Goal: Information Seeking & Learning: Learn about a topic

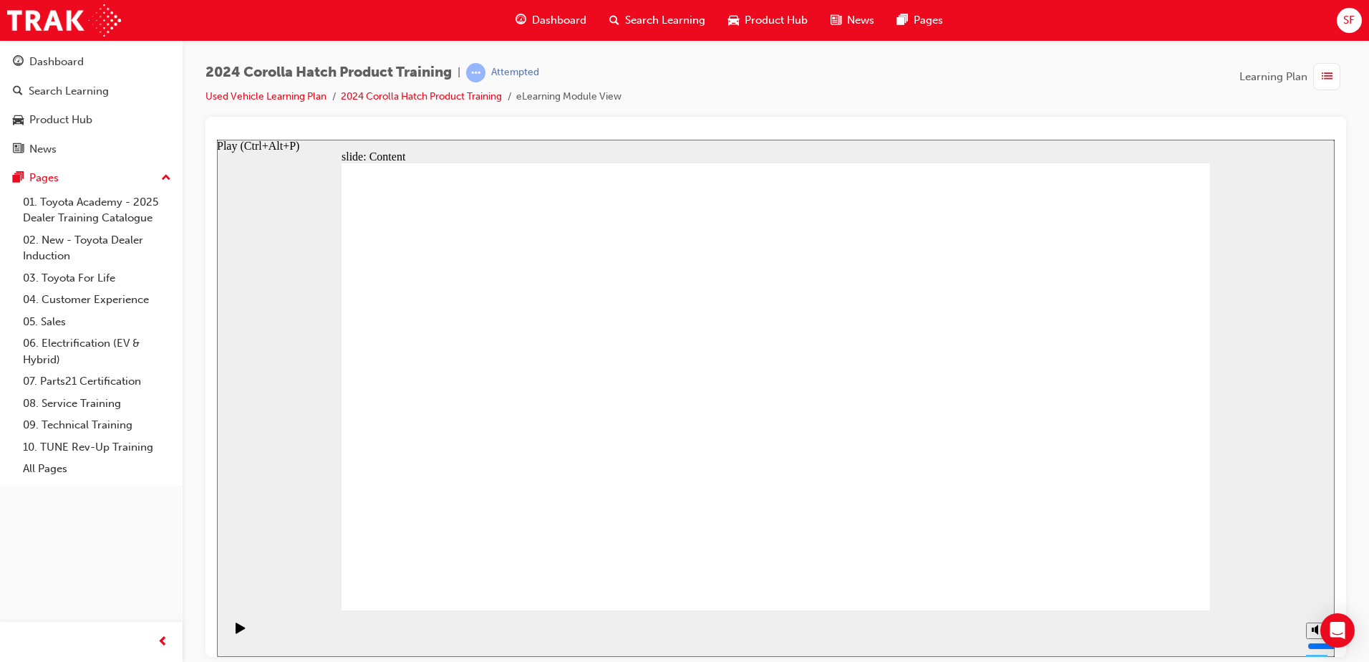
click at [236, 622] on icon "Play (Ctrl+Alt+P)" at bounding box center [241, 626] width 10 height 11
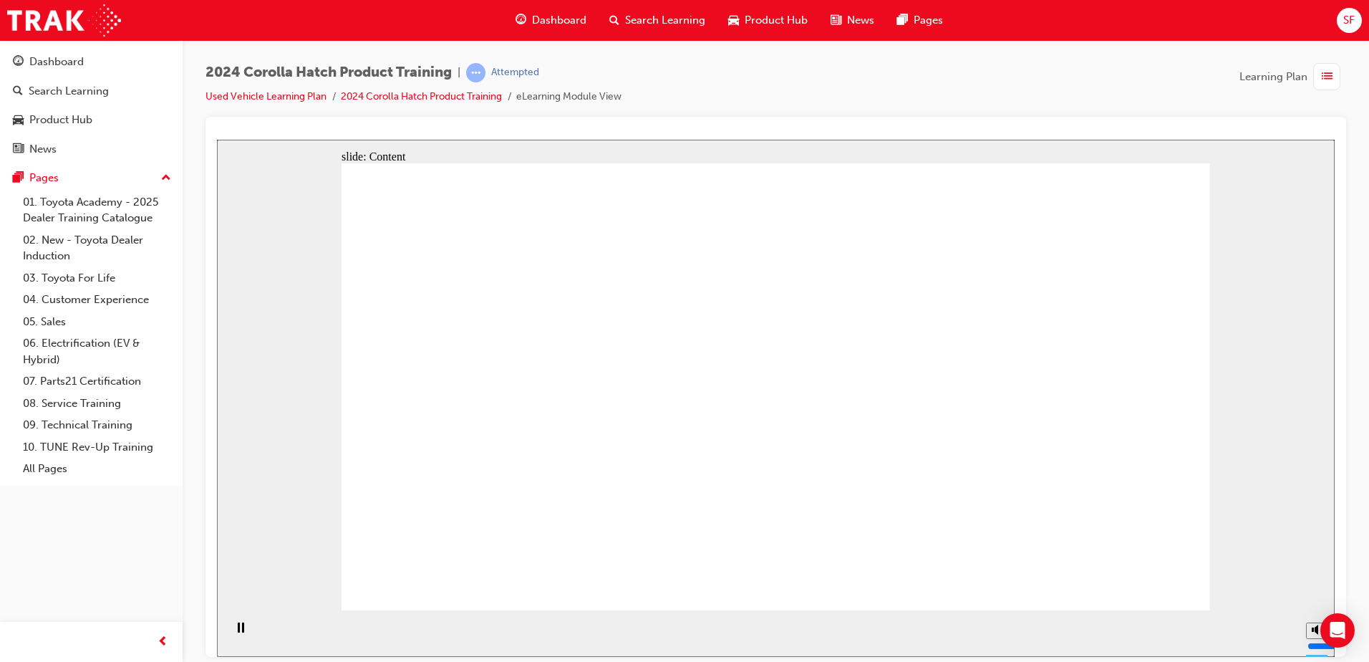
drag, startPoint x: 752, startPoint y: 306, endPoint x: 751, endPoint y: 316, distance: 10.1
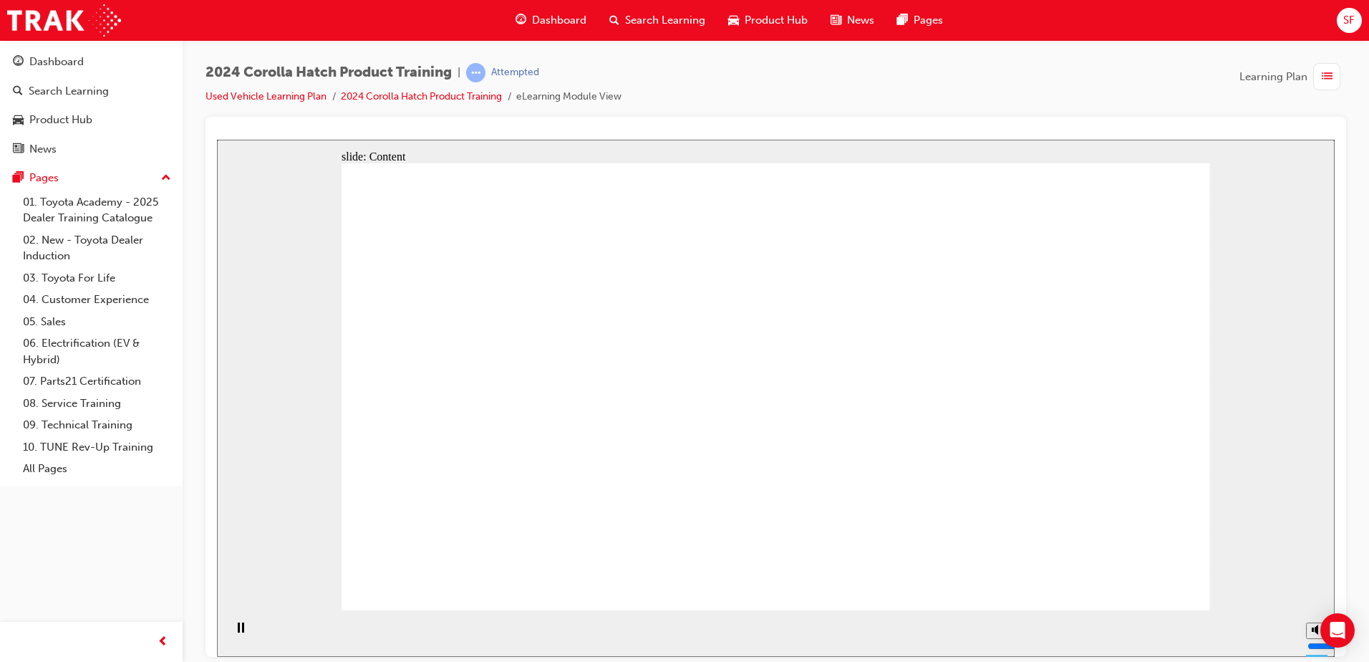
drag, startPoint x: 1156, startPoint y: 581, endPoint x: 1010, endPoint y: 585, distance: 146.1
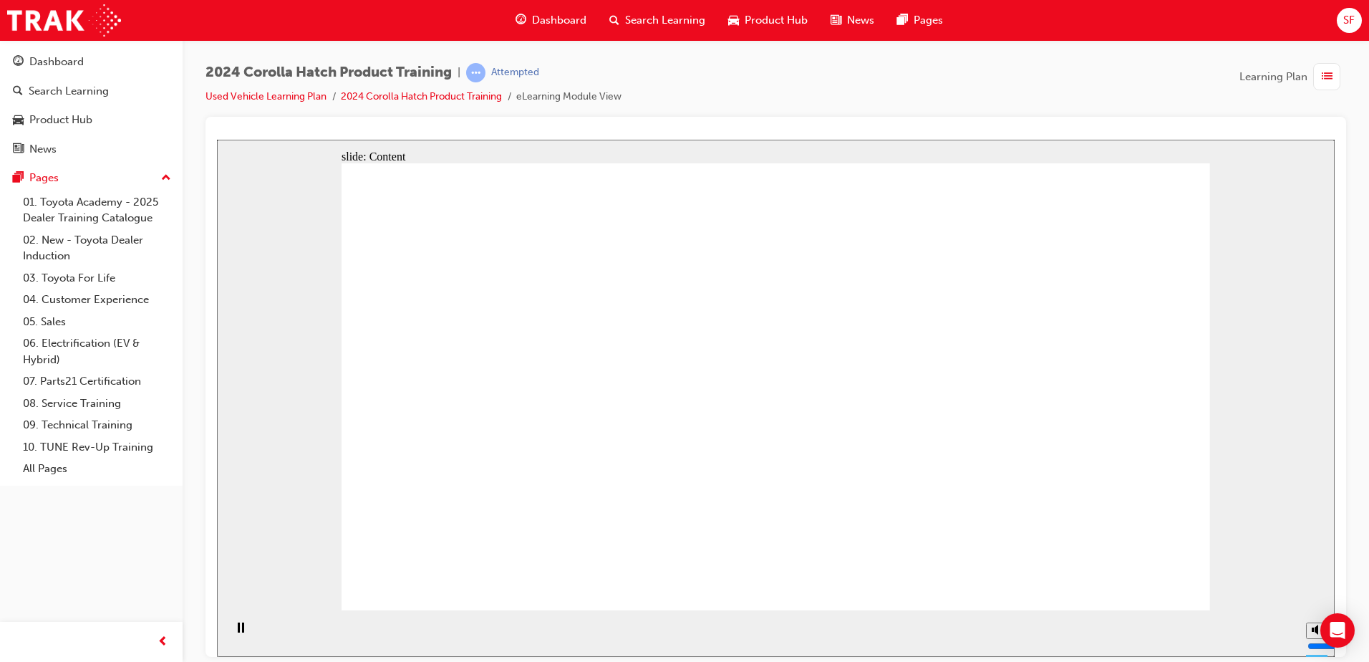
drag, startPoint x: 484, startPoint y: 431, endPoint x: 515, endPoint y: 433, distance: 30.9
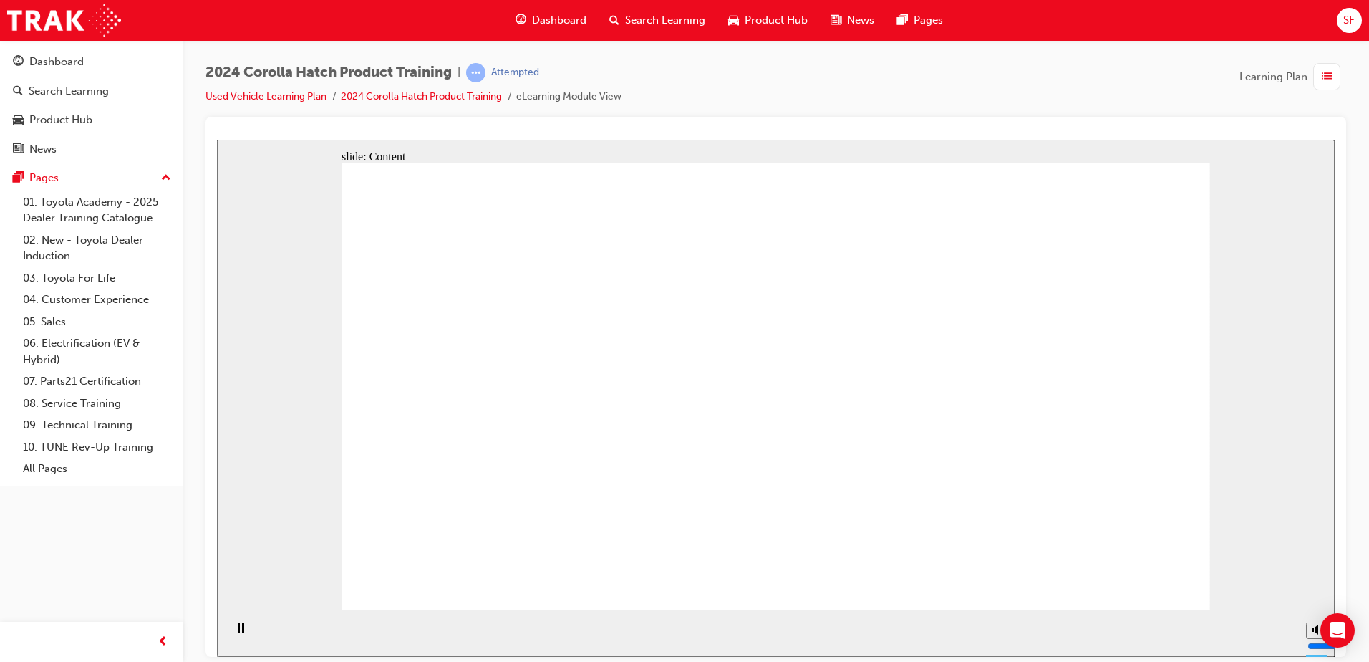
drag, startPoint x: 863, startPoint y: 326, endPoint x: 868, endPoint y: 317, distance: 10.9
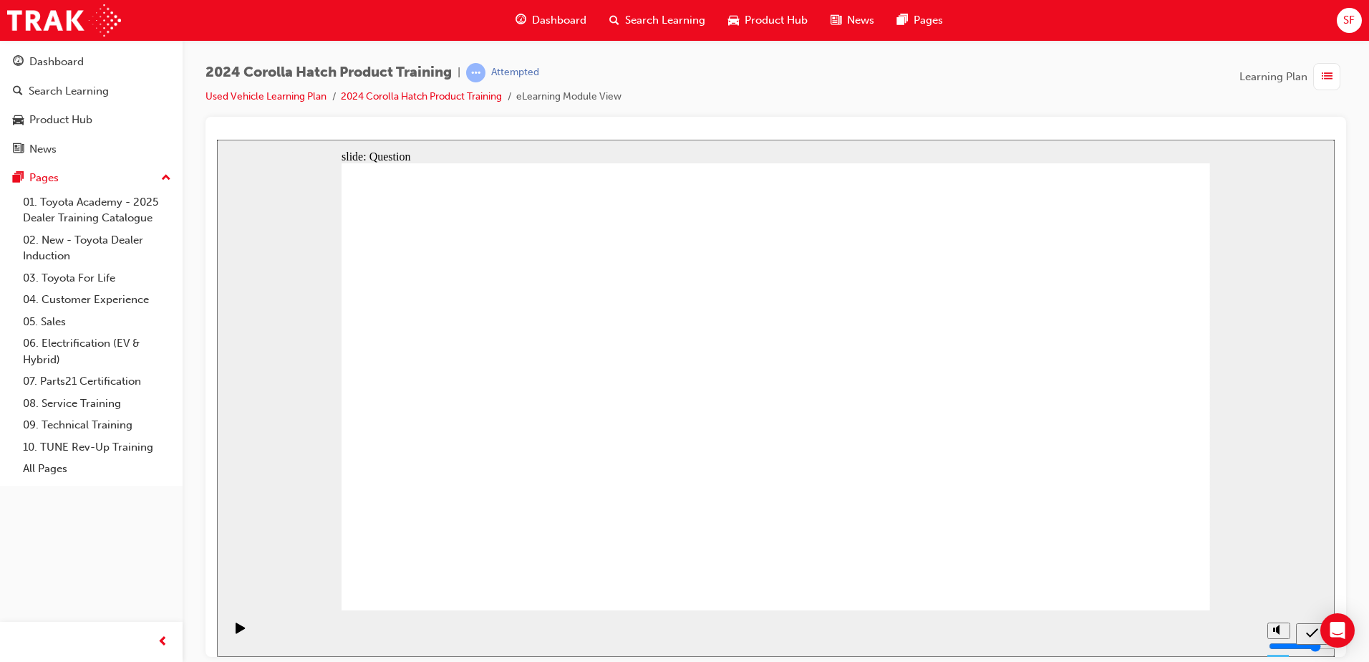
radio input "true"
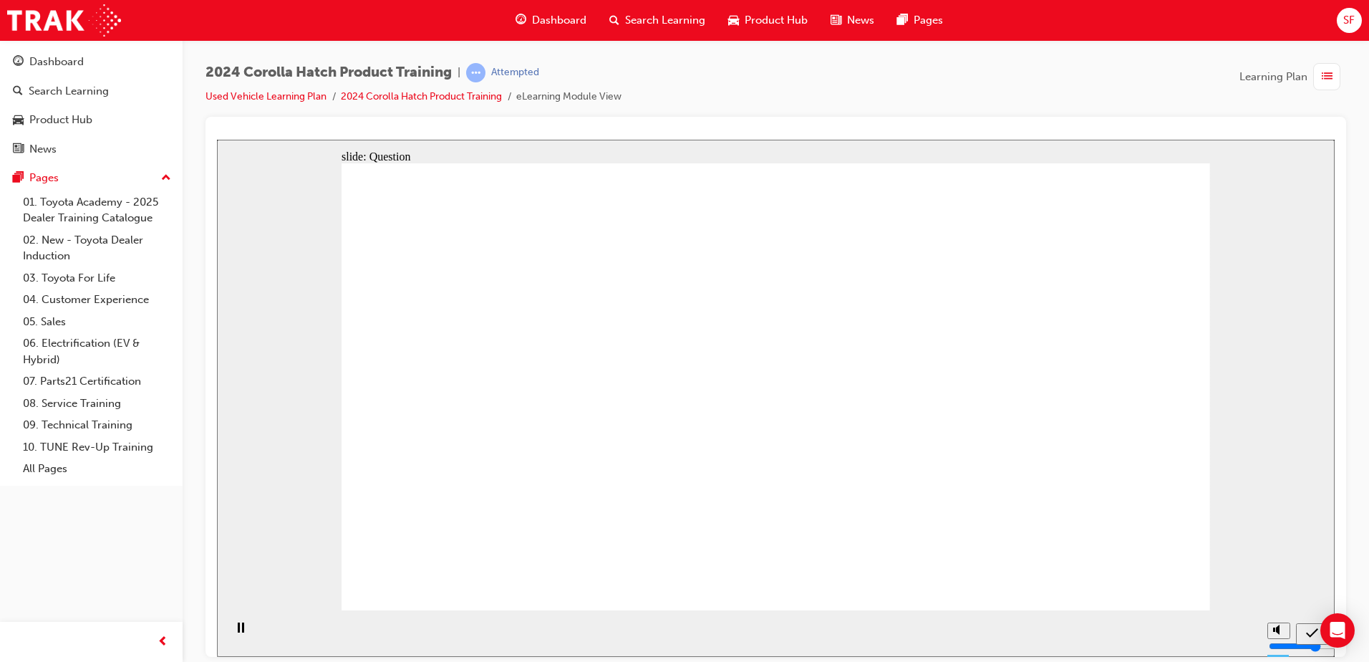
radio input "true"
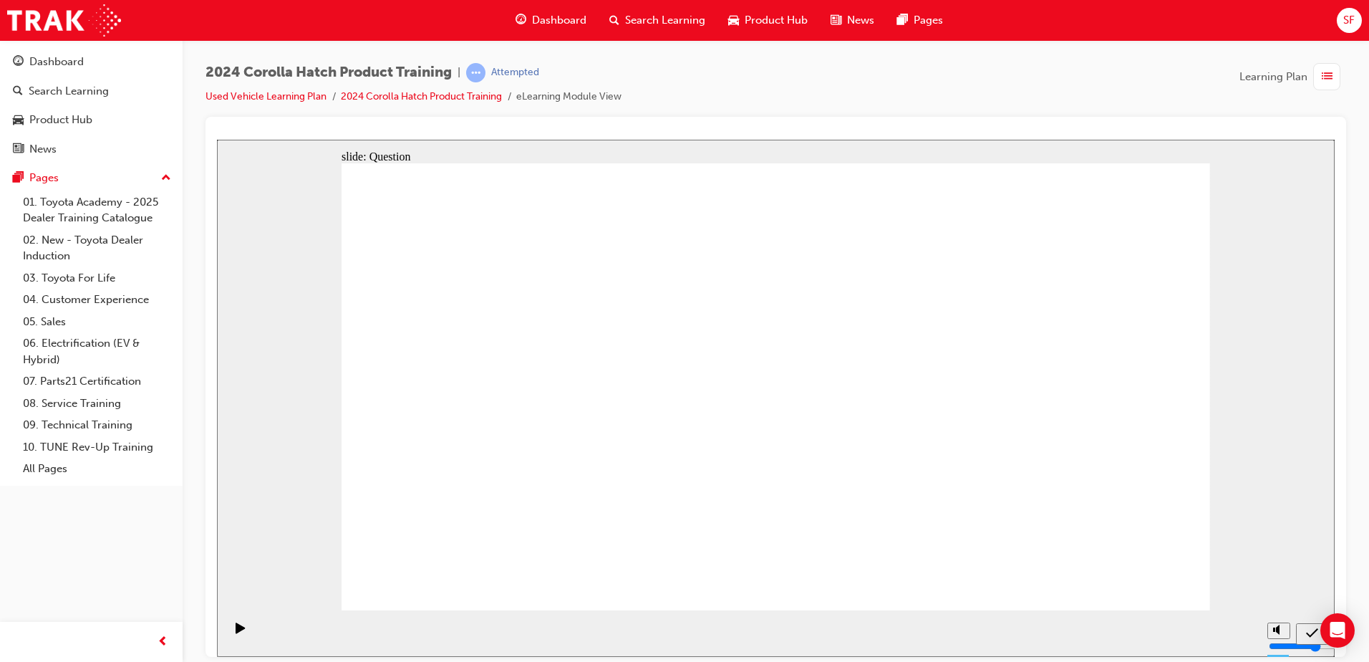
radio input "true"
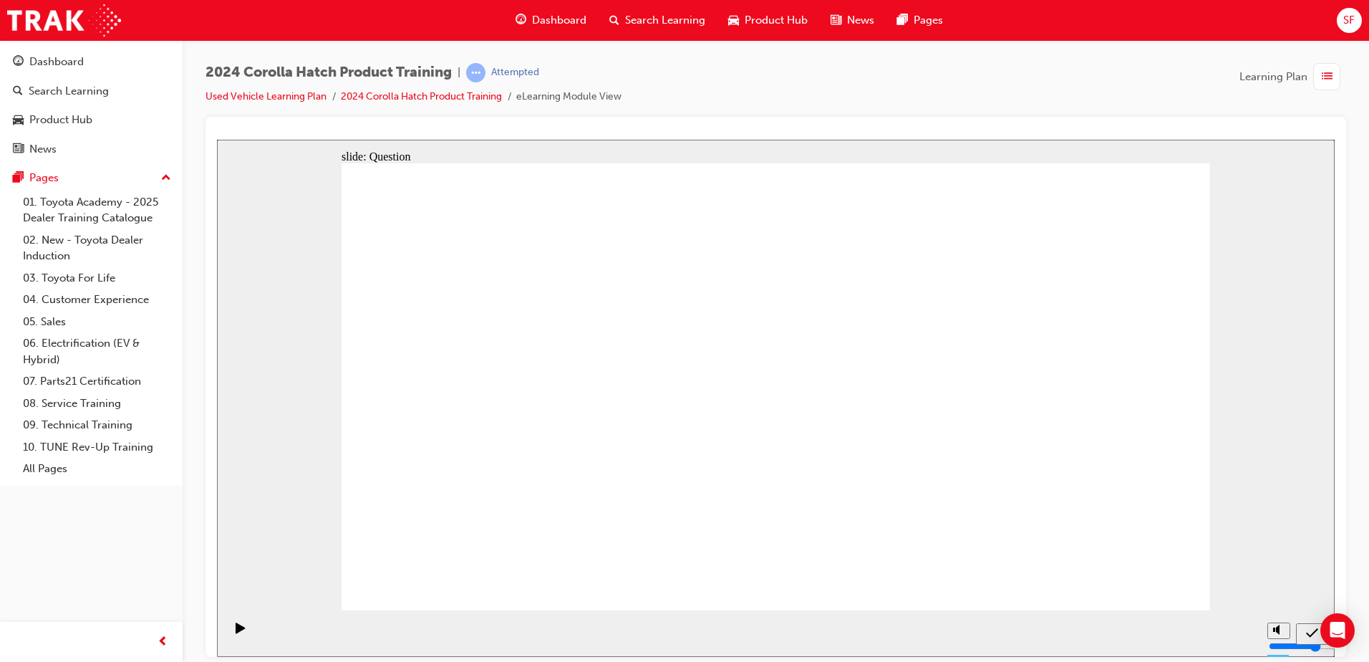
drag, startPoint x: 497, startPoint y: 360, endPoint x: 492, endPoint y: 489, distance: 129.0
drag, startPoint x: 797, startPoint y: 374, endPoint x: 823, endPoint y: 372, distance: 26.6
drag, startPoint x: 1071, startPoint y: 359, endPoint x: 921, endPoint y: 486, distance: 196.1
drag, startPoint x: 916, startPoint y: 387, endPoint x: 783, endPoint y: 505, distance: 177.5
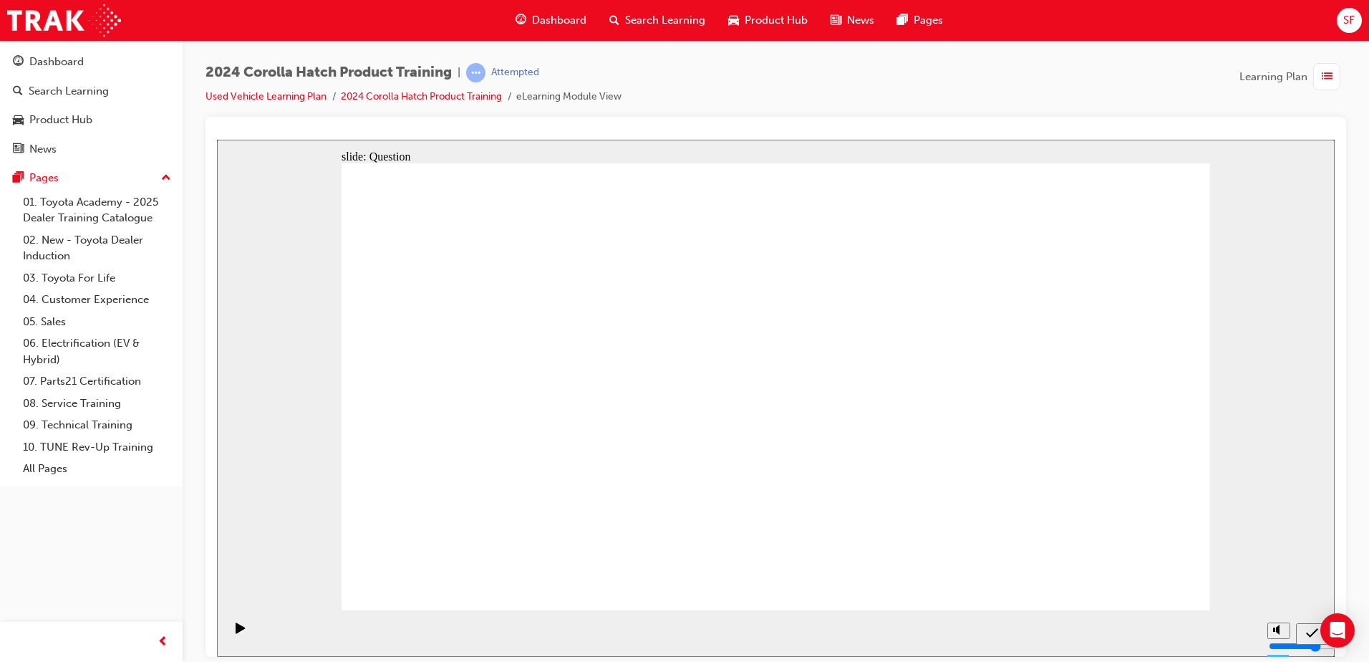
drag, startPoint x: 798, startPoint y: 377, endPoint x: 1049, endPoint y: 508, distance: 282.4
drag, startPoint x: 500, startPoint y: 506, endPoint x: 516, endPoint y: 377, distance: 129.9
drag, startPoint x: 624, startPoint y: 366, endPoint x: 481, endPoint y: 499, distance: 195.0
drag, startPoint x: 521, startPoint y: 358, endPoint x: 647, endPoint y: 482, distance: 176.7
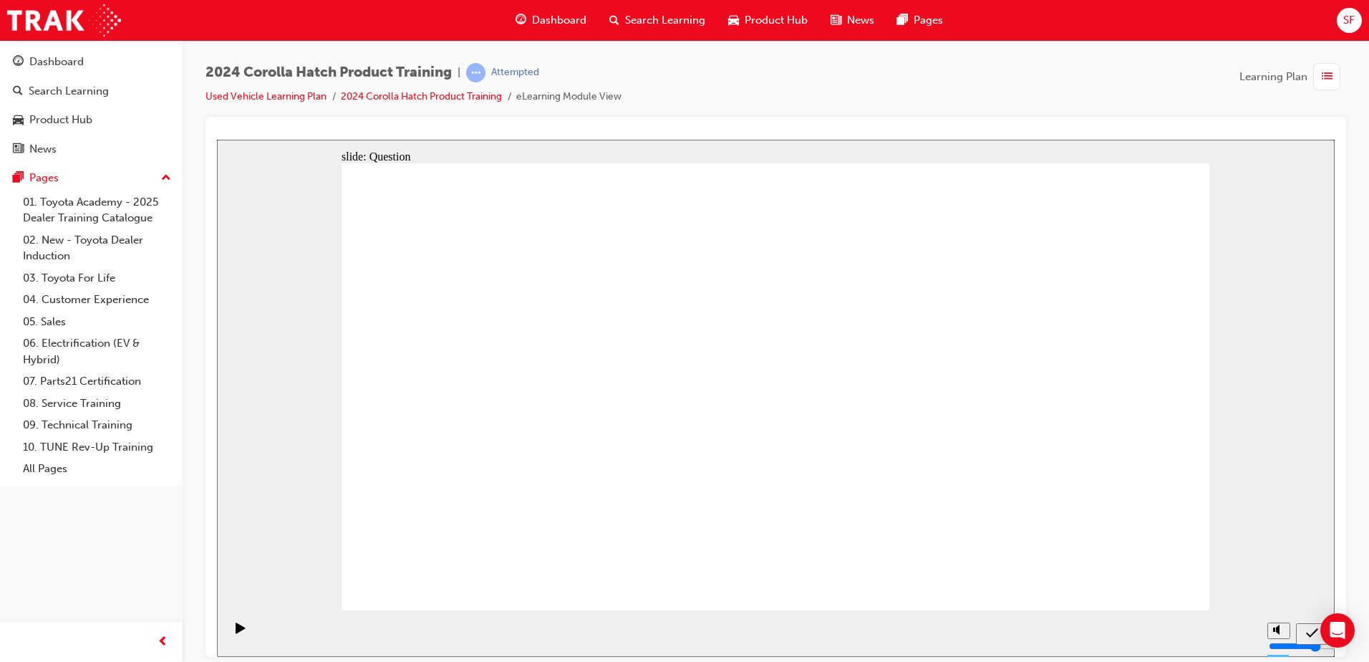
radio input "true"
drag, startPoint x: 1151, startPoint y: 585, endPoint x: 1146, endPoint y: 578, distance: 7.7
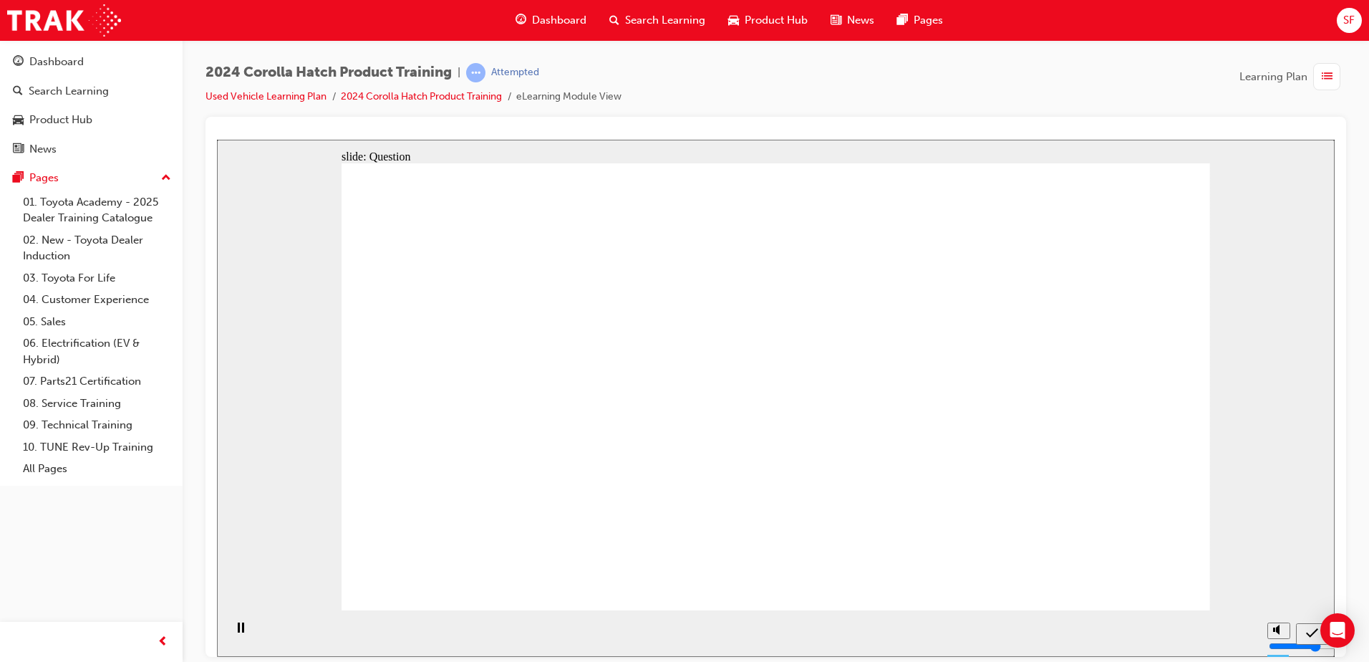
radio input "true"
drag, startPoint x: 1157, startPoint y: 591, endPoint x: 1158, endPoint y: 583, distance: 8.6
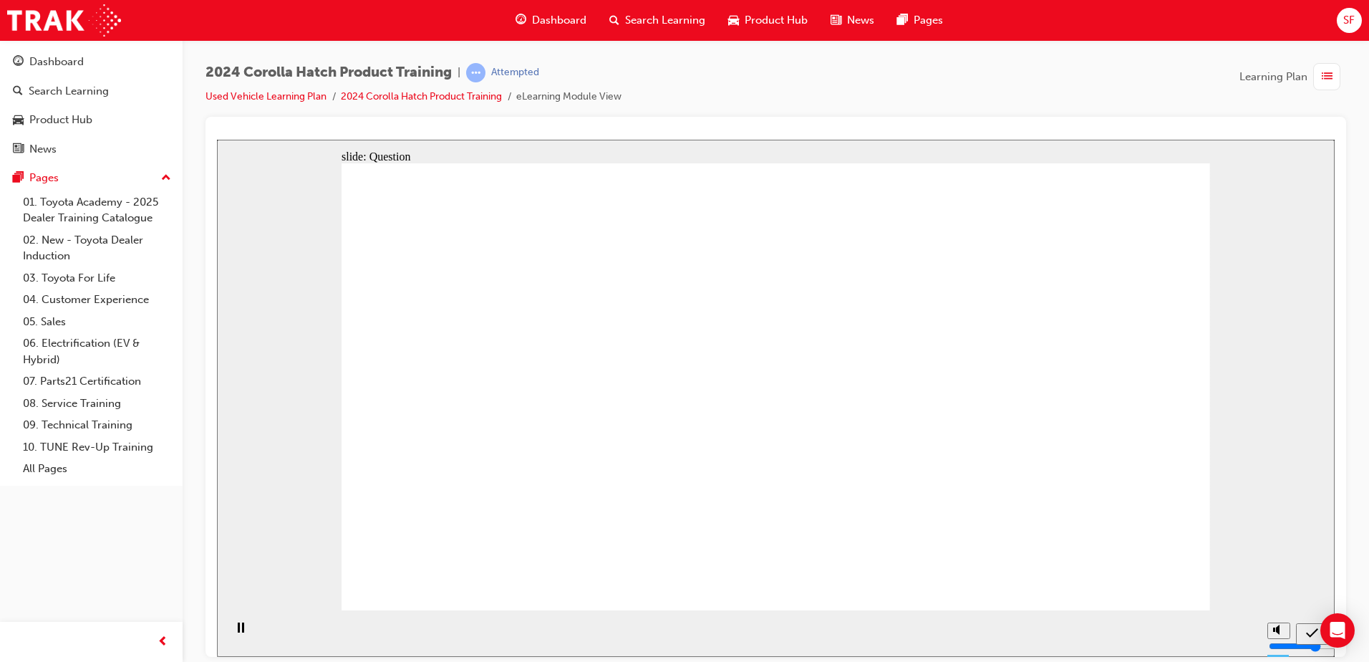
radio input "true"
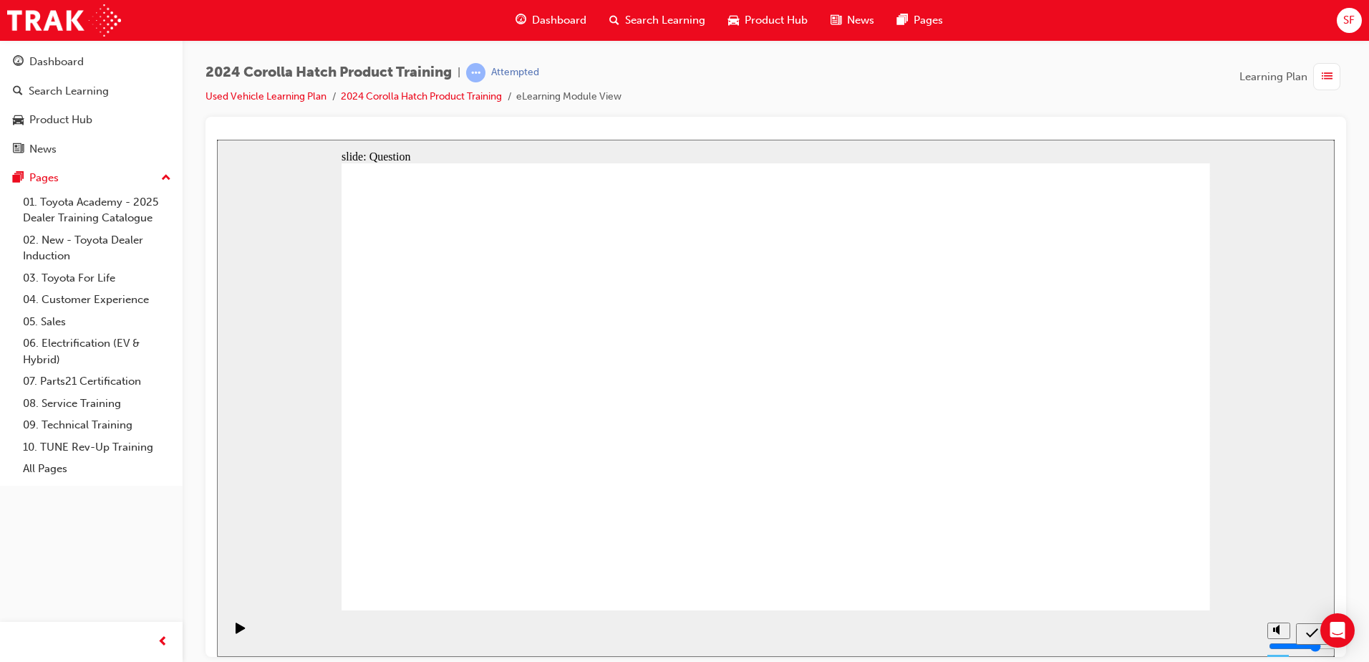
radio input "true"
drag, startPoint x: 912, startPoint y: 380, endPoint x: 755, endPoint y: 513, distance: 206.3
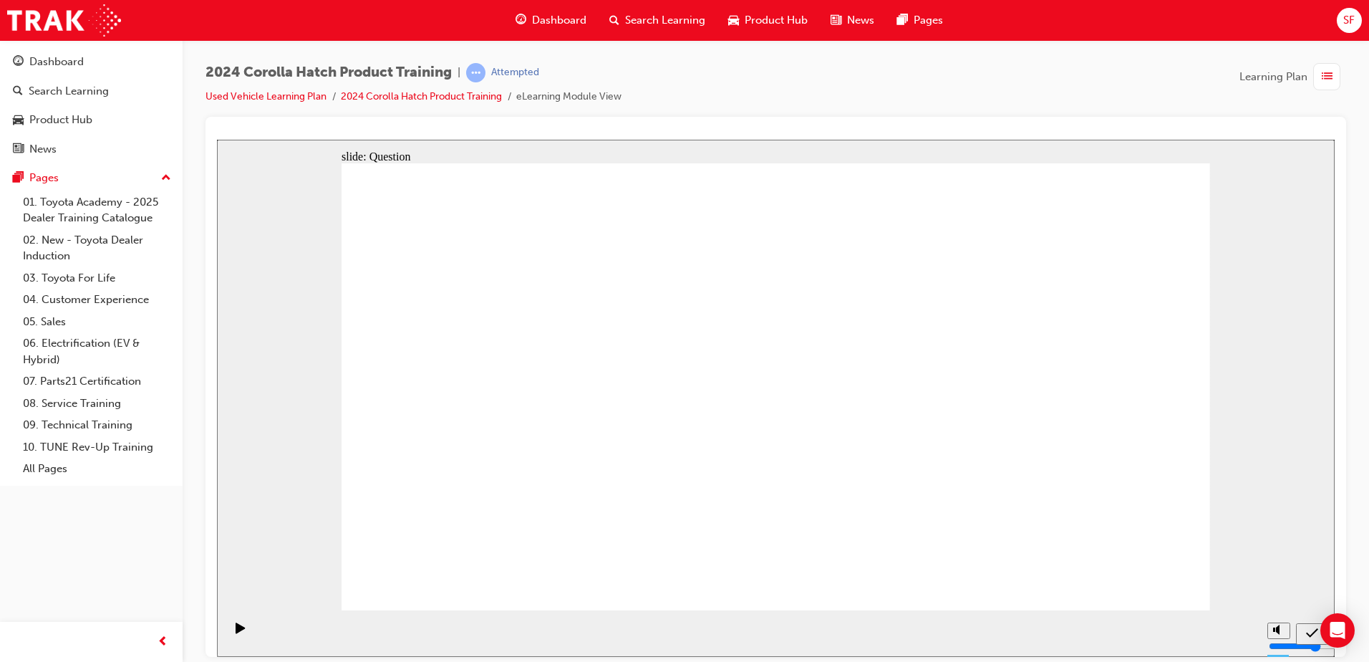
drag, startPoint x: 1085, startPoint y: 369, endPoint x: 1085, endPoint y: 505, distance: 136.0
drag, startPoint x: 519, startPoint y: 369, endPoint x: 666, endPoint y: 496, distance: 193.9
drag, startPoint x: 657, startPoint y: 350, endPoint x: 514, endPoint y: 480, distance: 192.6
drag, startPoint x: 823, startPoint y: 343, endPoint x: 974, endPoint y: 490, distance: 211.1
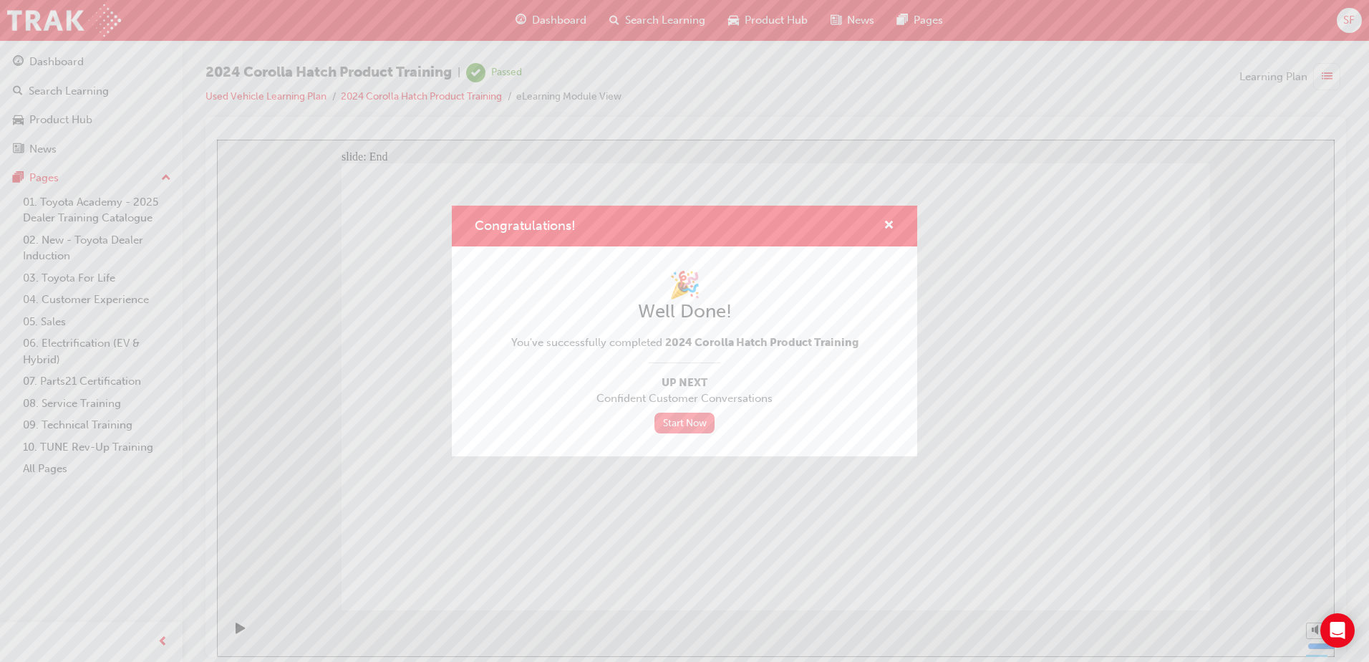
click at [684, 424] on link "Start Now" at bounding box center [684, 422] width 60 height 21
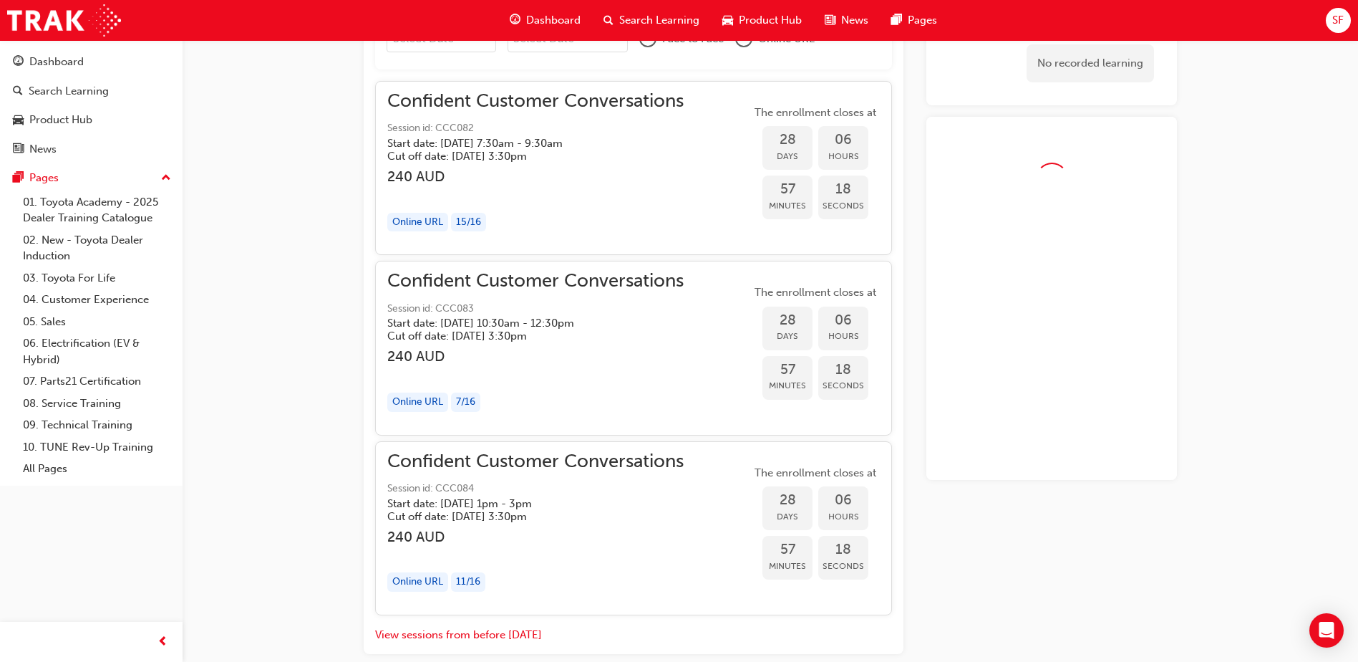
scroll to position [1152, 0]
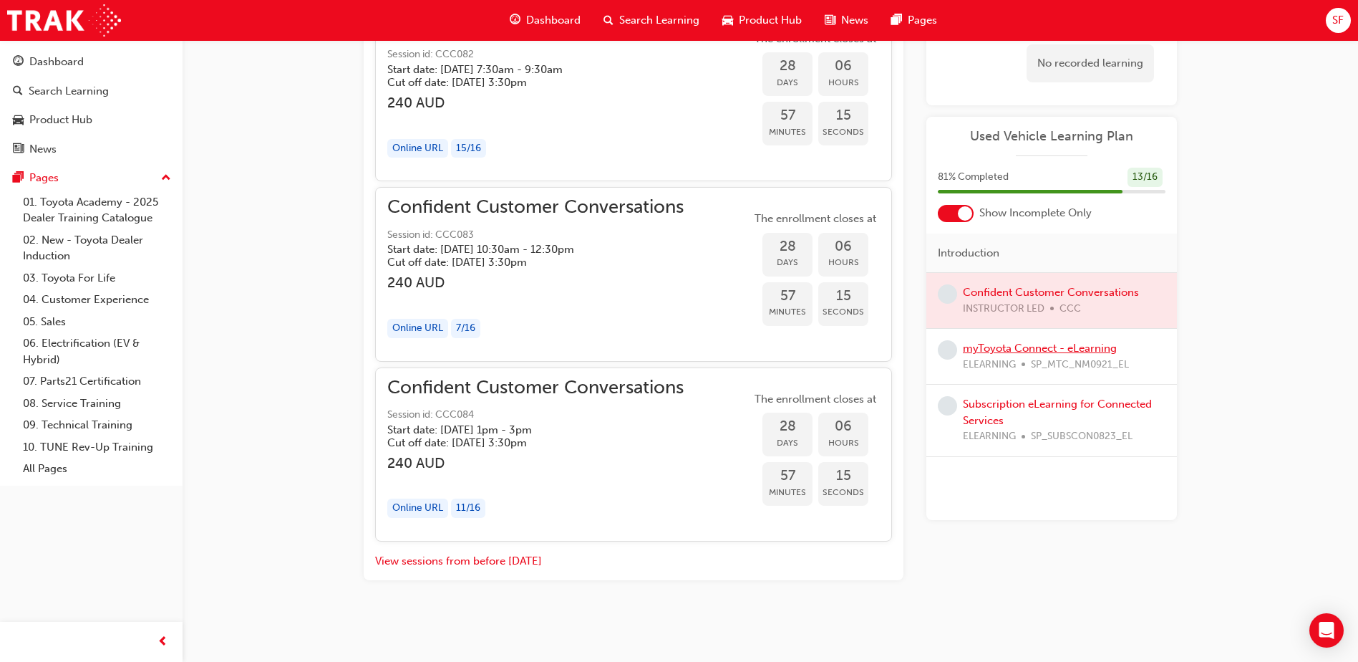
click at [1075, 345] on link "myToyota Connect - eLearning" at bounding box center [1040, 348] width 154 height 13
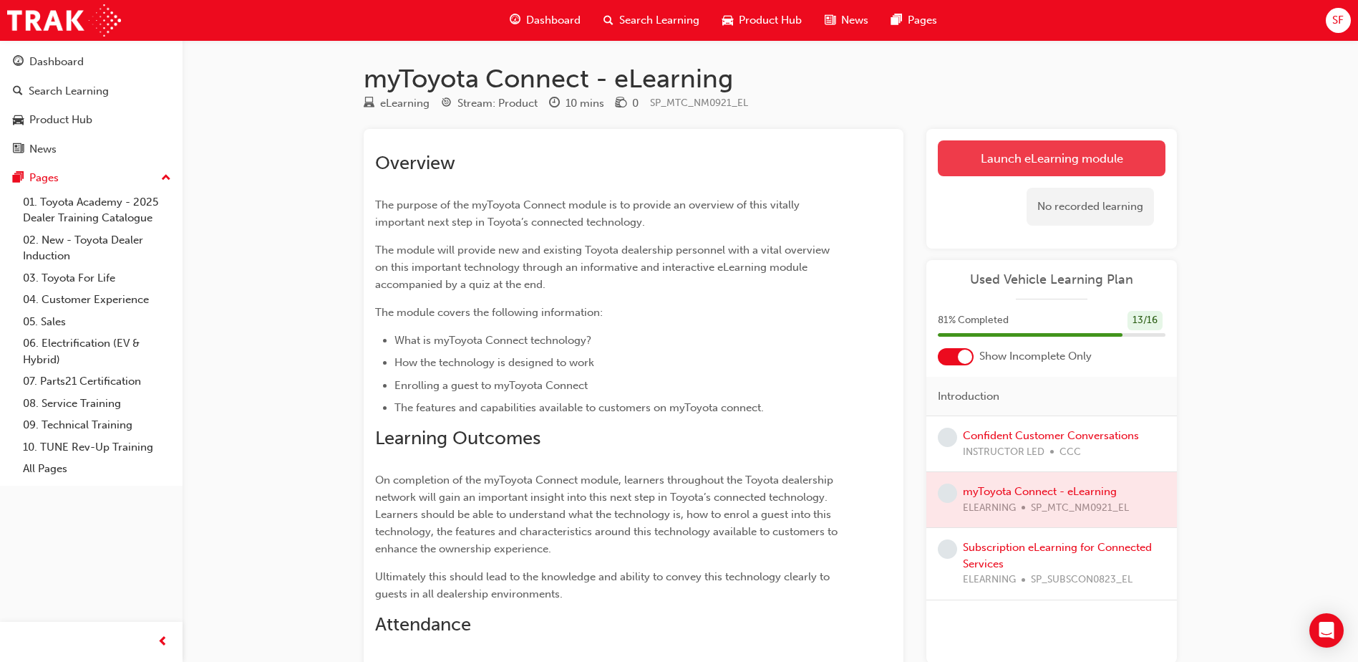
click at [1044, 168] on link "Launch eLearning module" at bounding box center [1052, 158] width 228 height 36
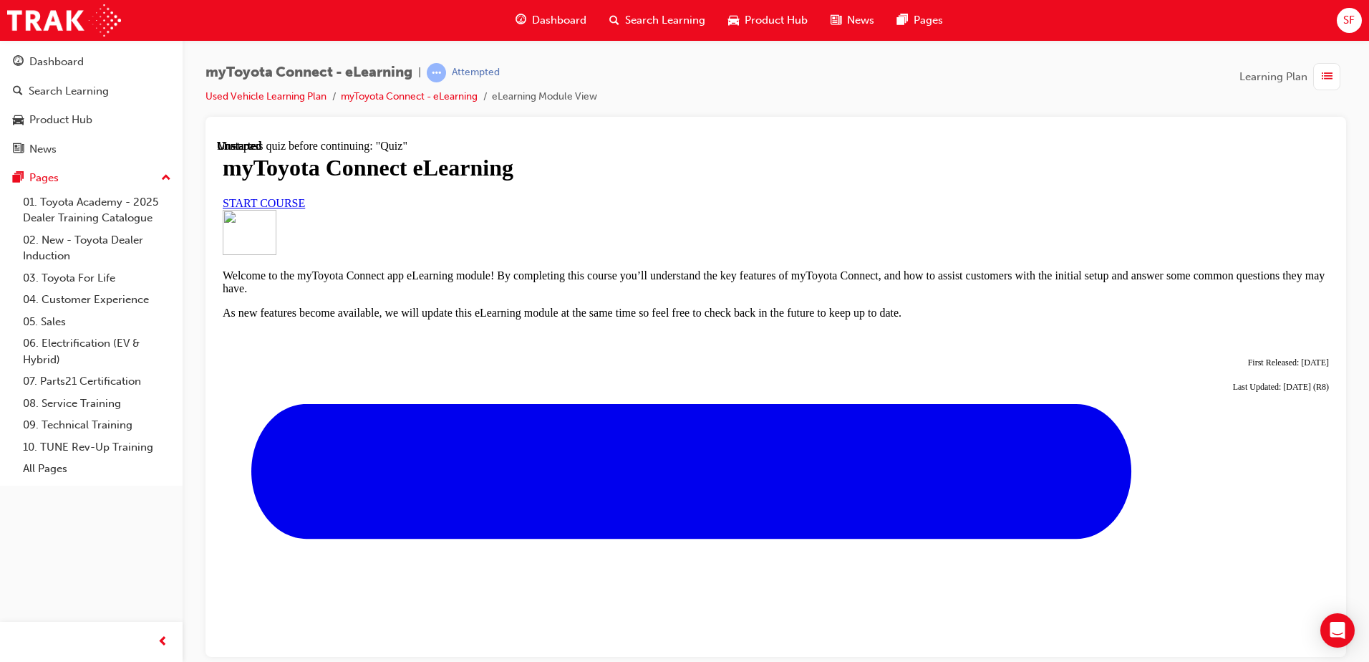
click at [305, 208] on span "START COURSE" at bounding box center [264, 202] width 82 height 12
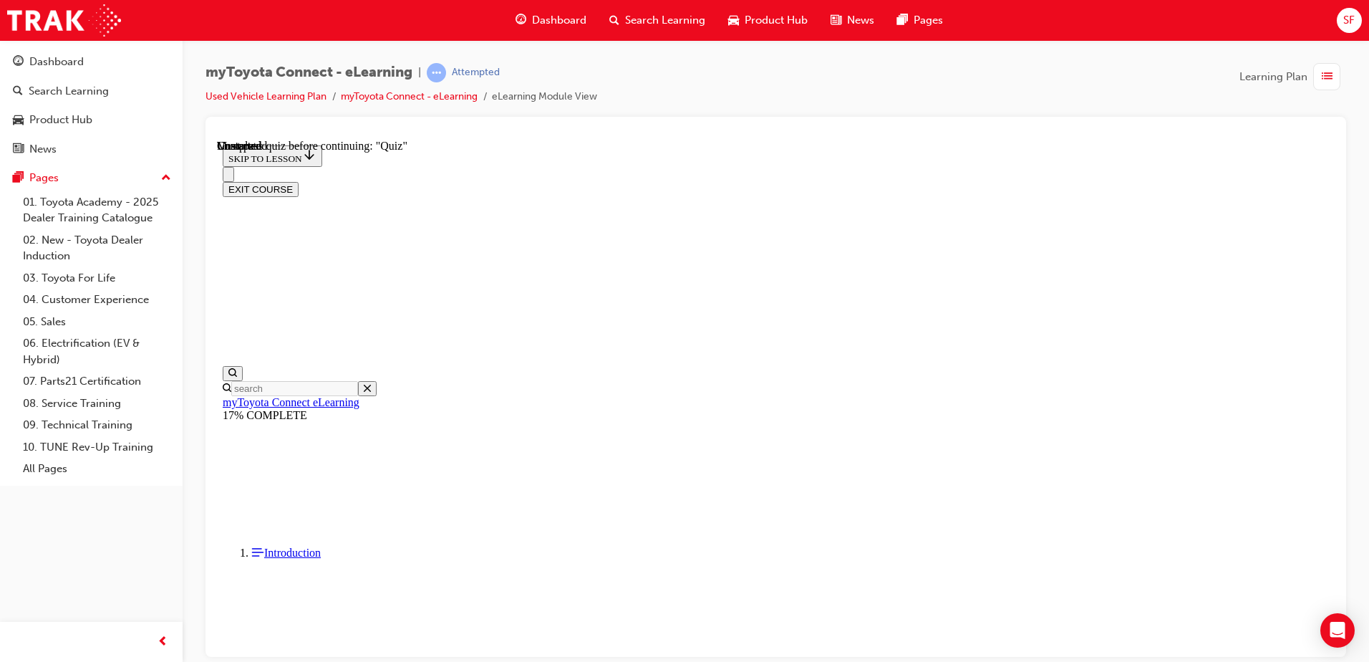
scroll to position [1245, 0]
